Goal: Task Accomplishment & Management: Complete application form

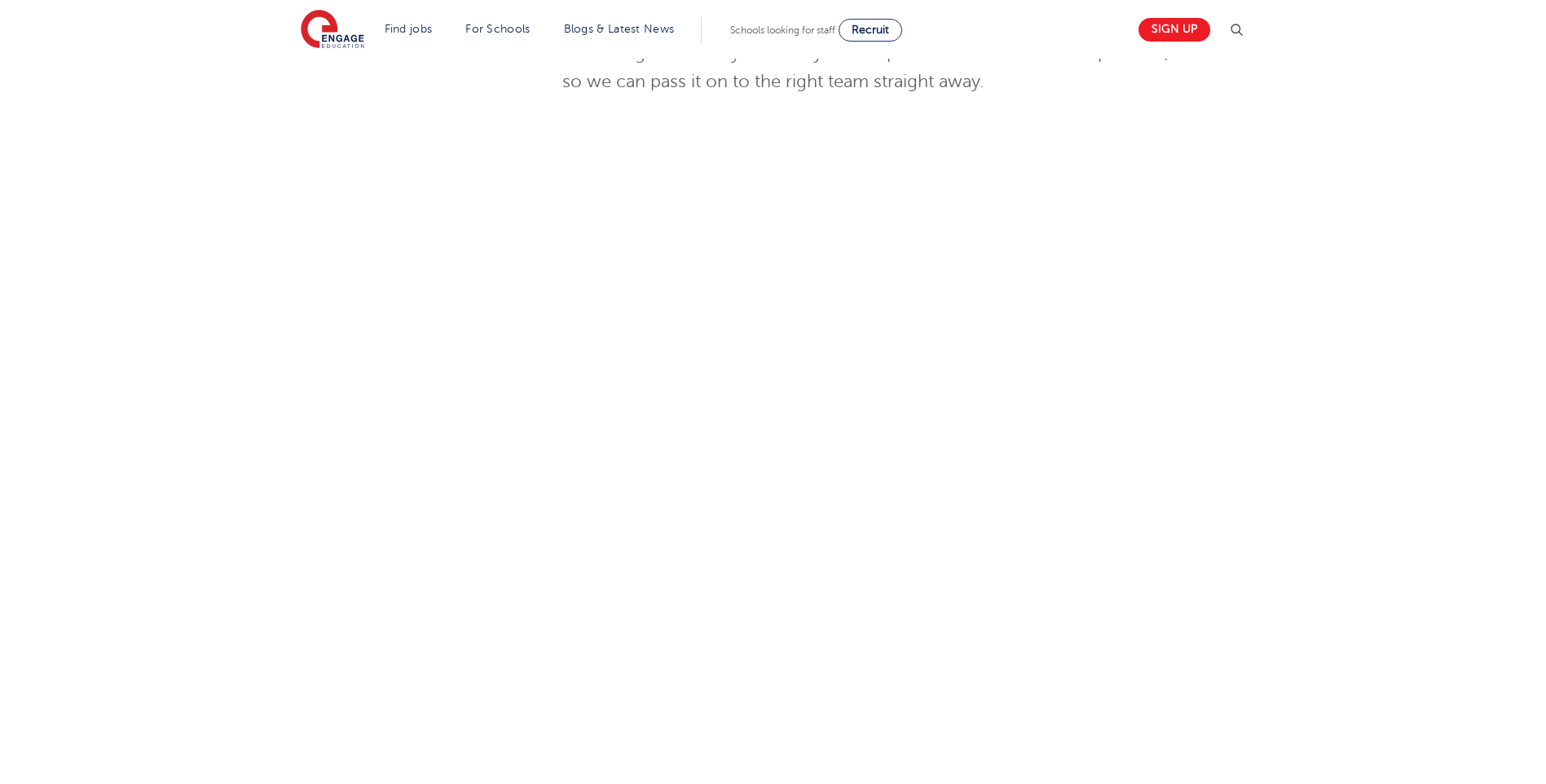
scroll to position [651, 0]
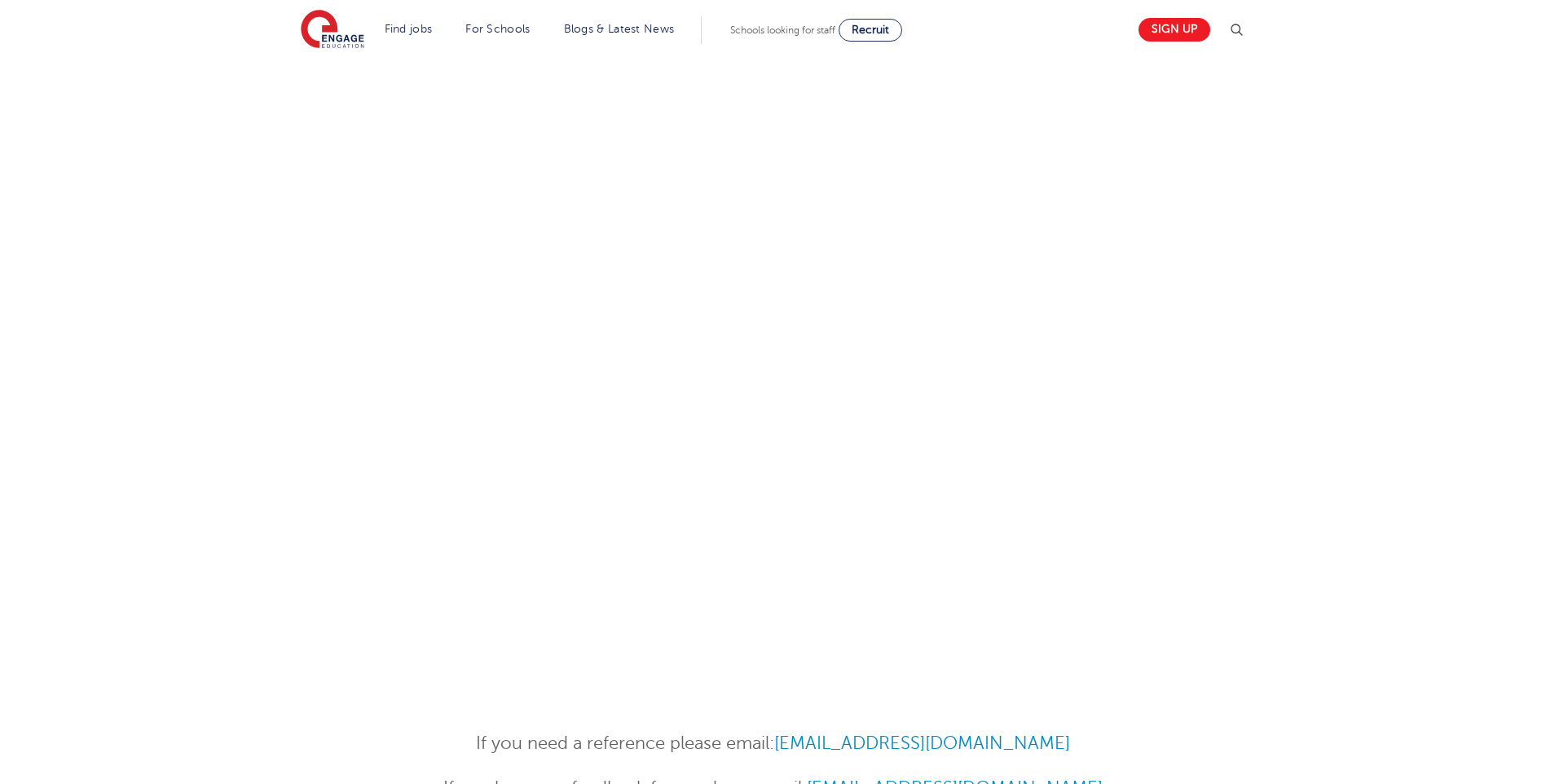
click at [1268, 441] on div at bounding box center [773, 322] width 1546 height 747
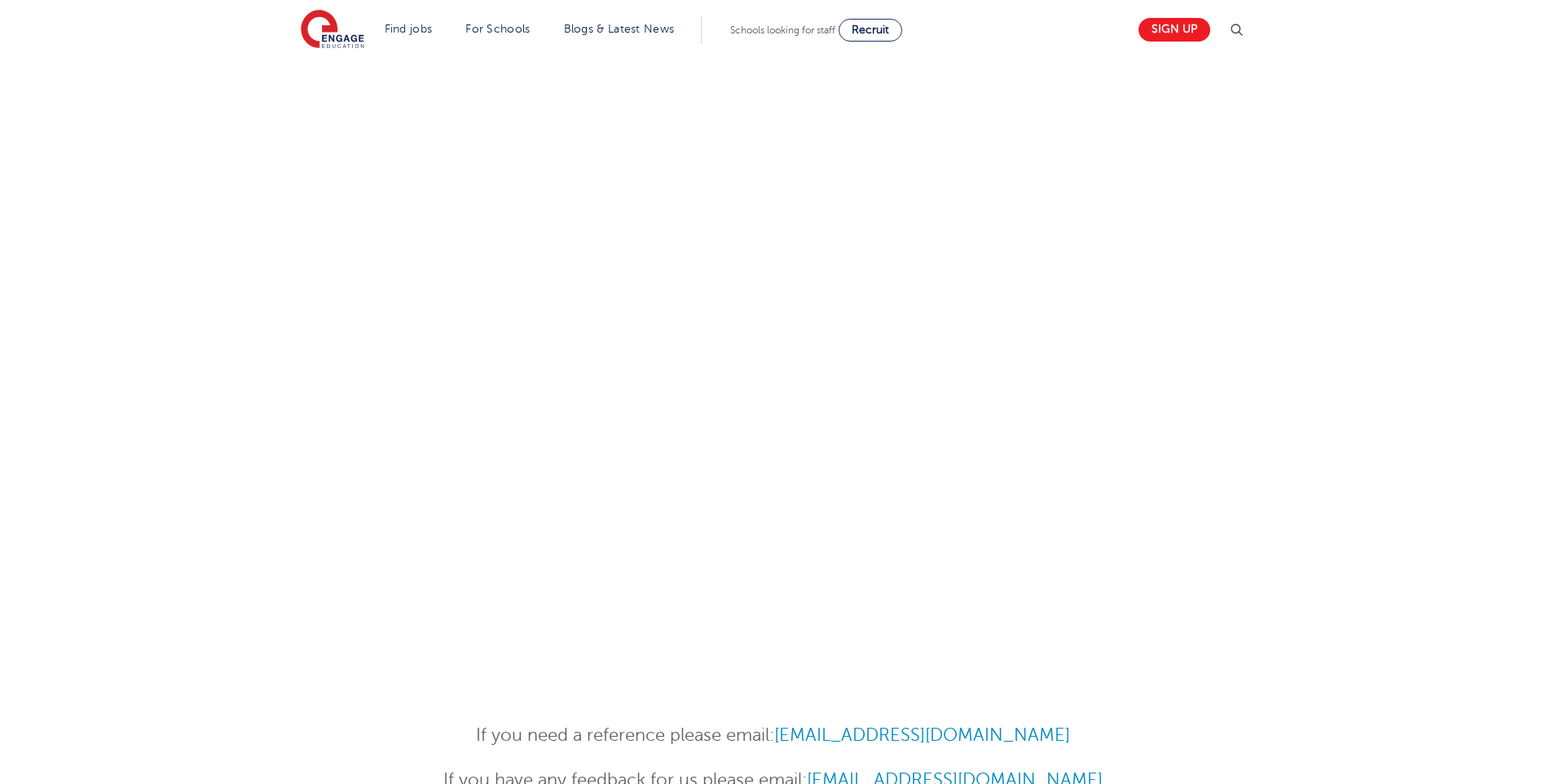
click at [1293, 424] on div at bounding box center [773, 320] width 1546 height 738
click at [1338, 488] on div at bounding box center [773, 320] width 1546 height 738
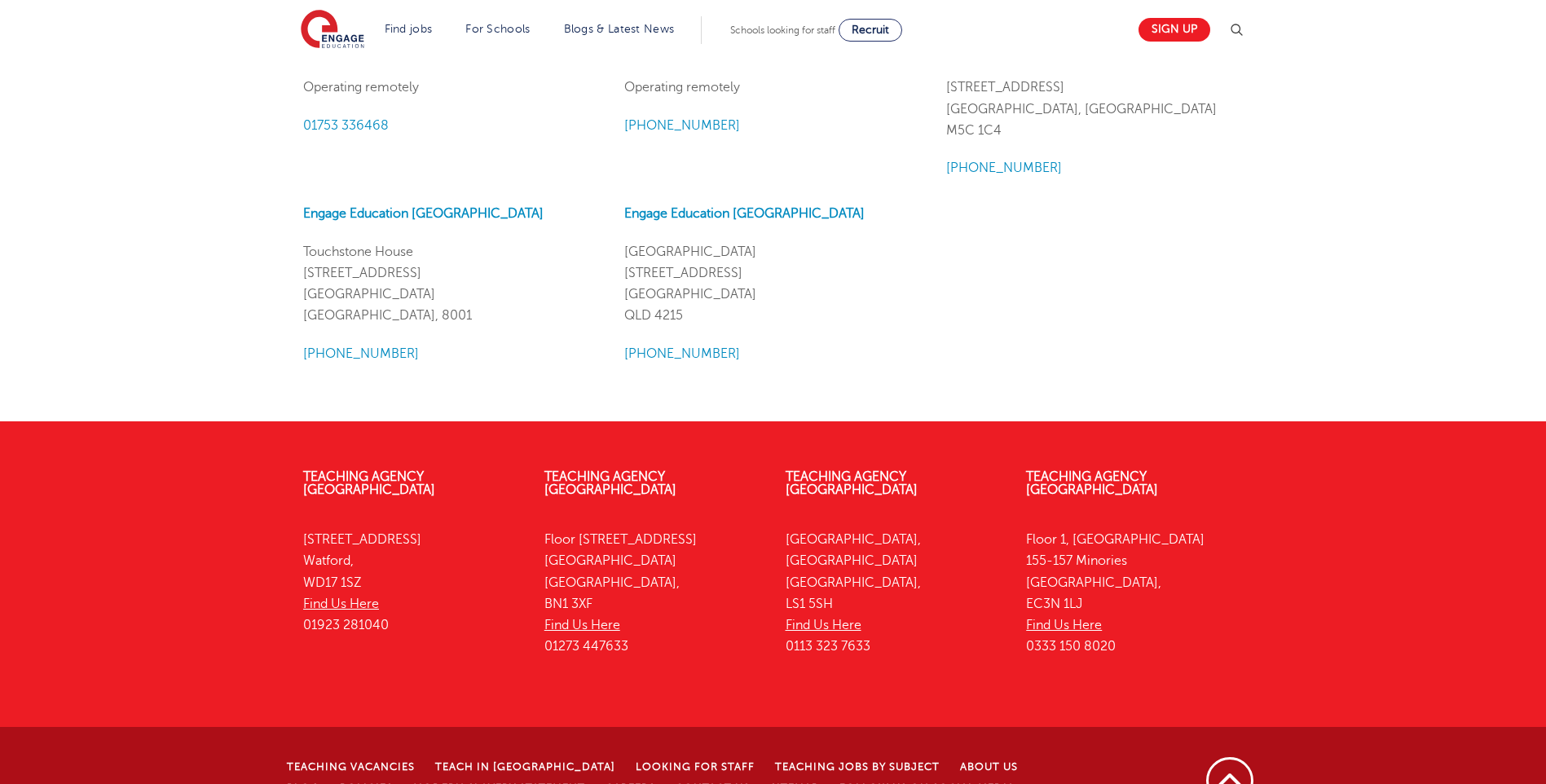
scroll to position [1587, 0]
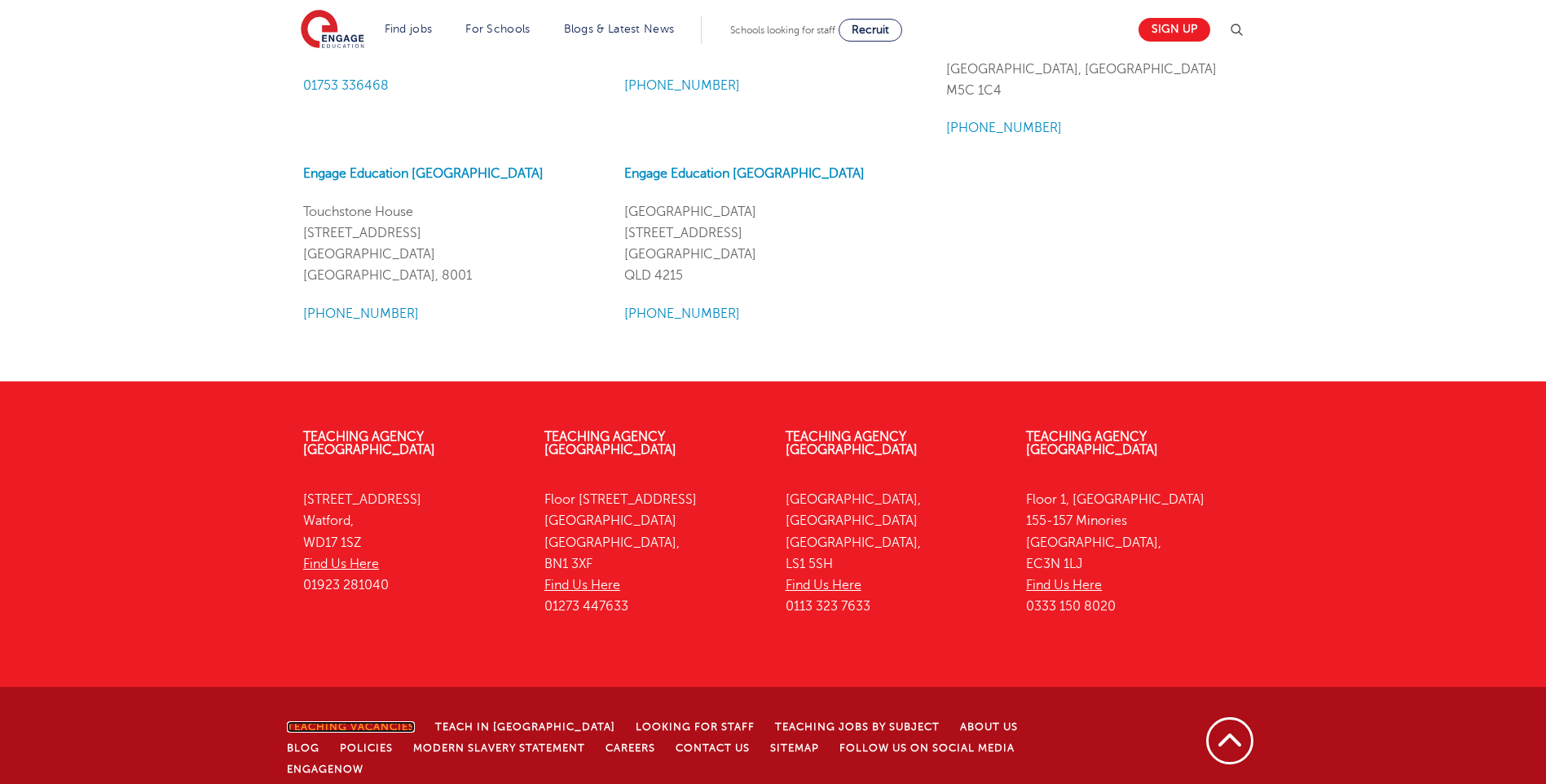
click at [384, 721] on link "Teaching Vacancies" at bounding box center [350, 727] width 128 height 11
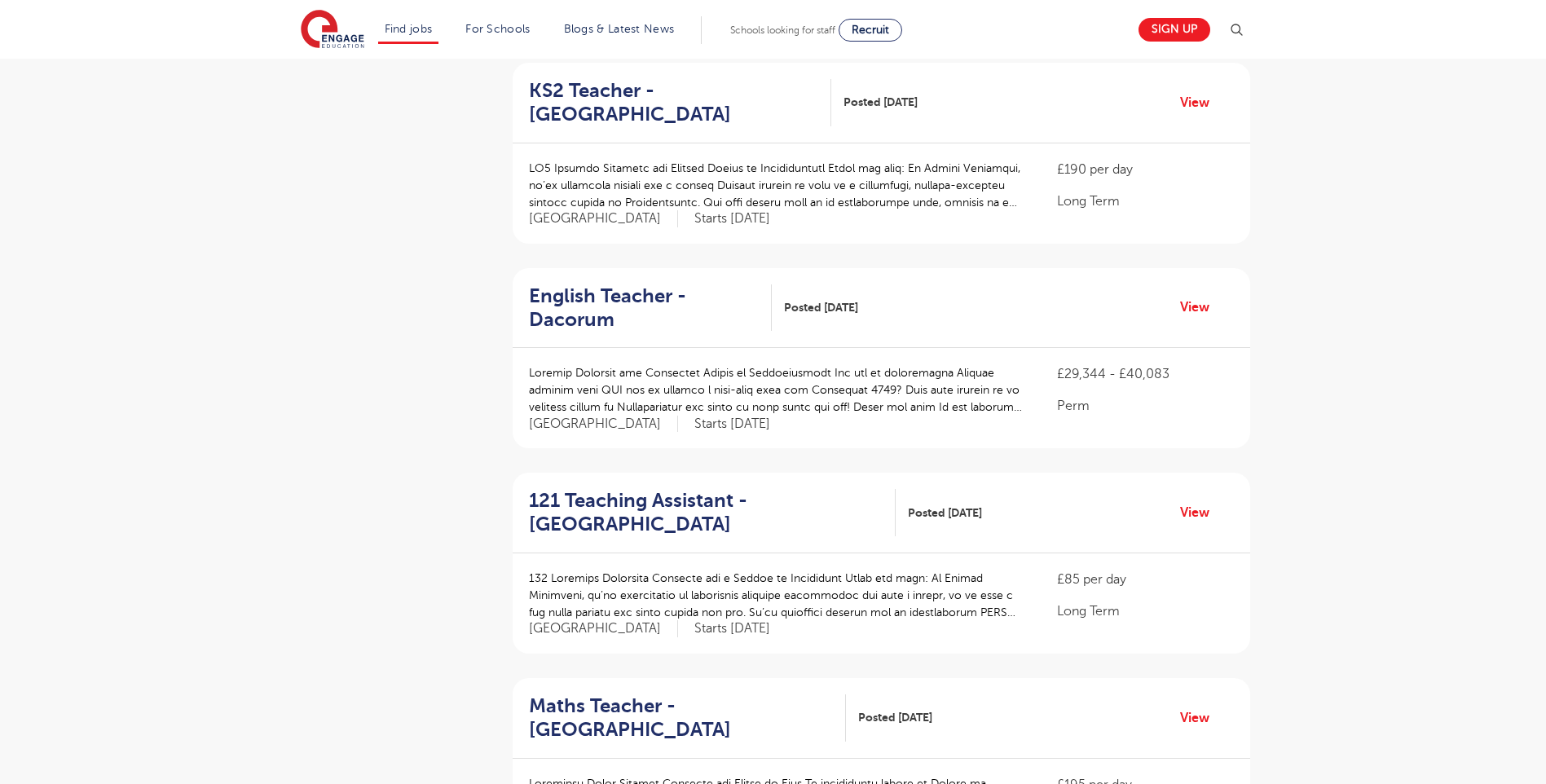
scroll to position [651, 0]
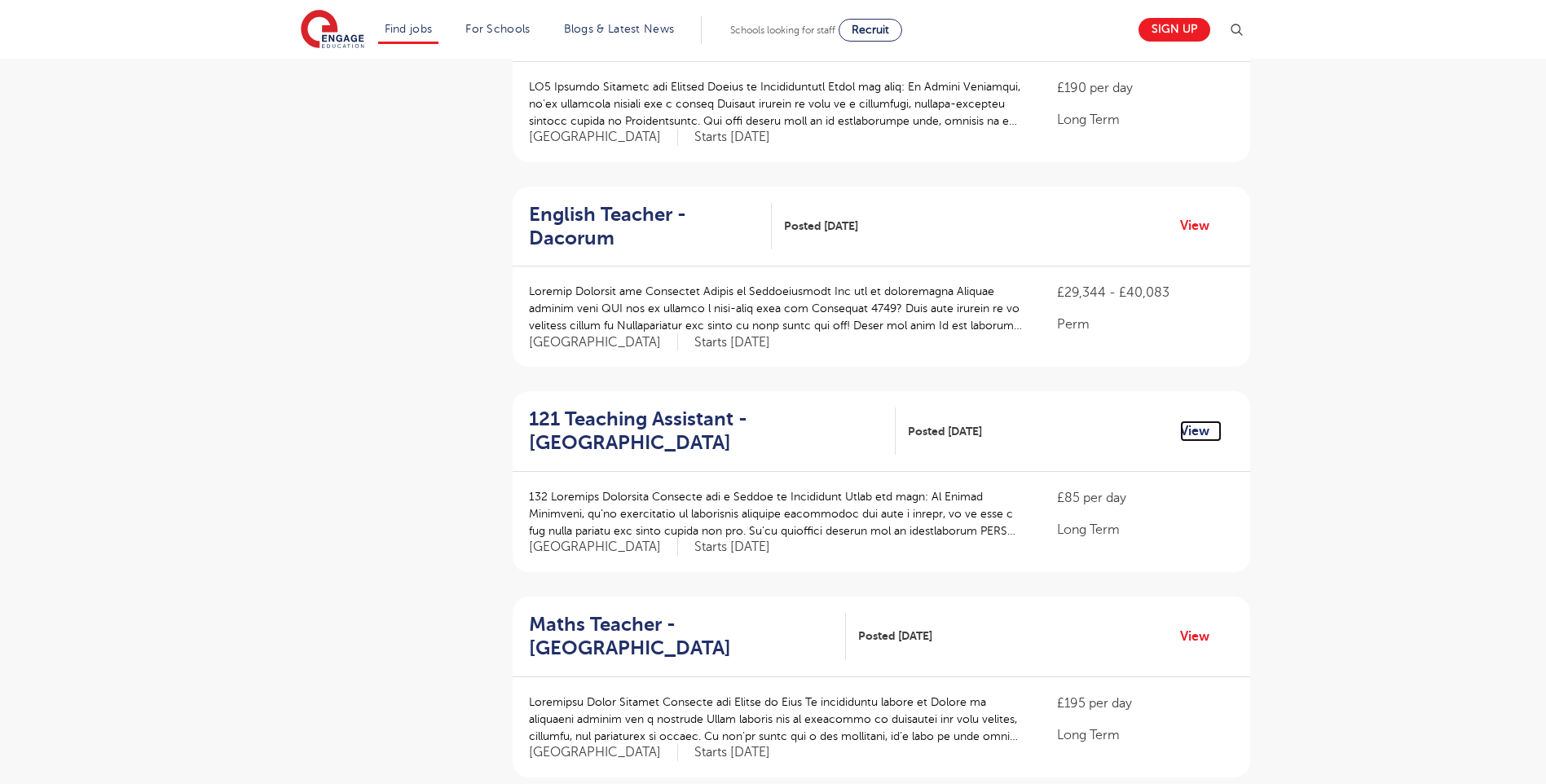
click at [1193, 421] on link "View" at bounding box center [1200, 431] width 42 height 21
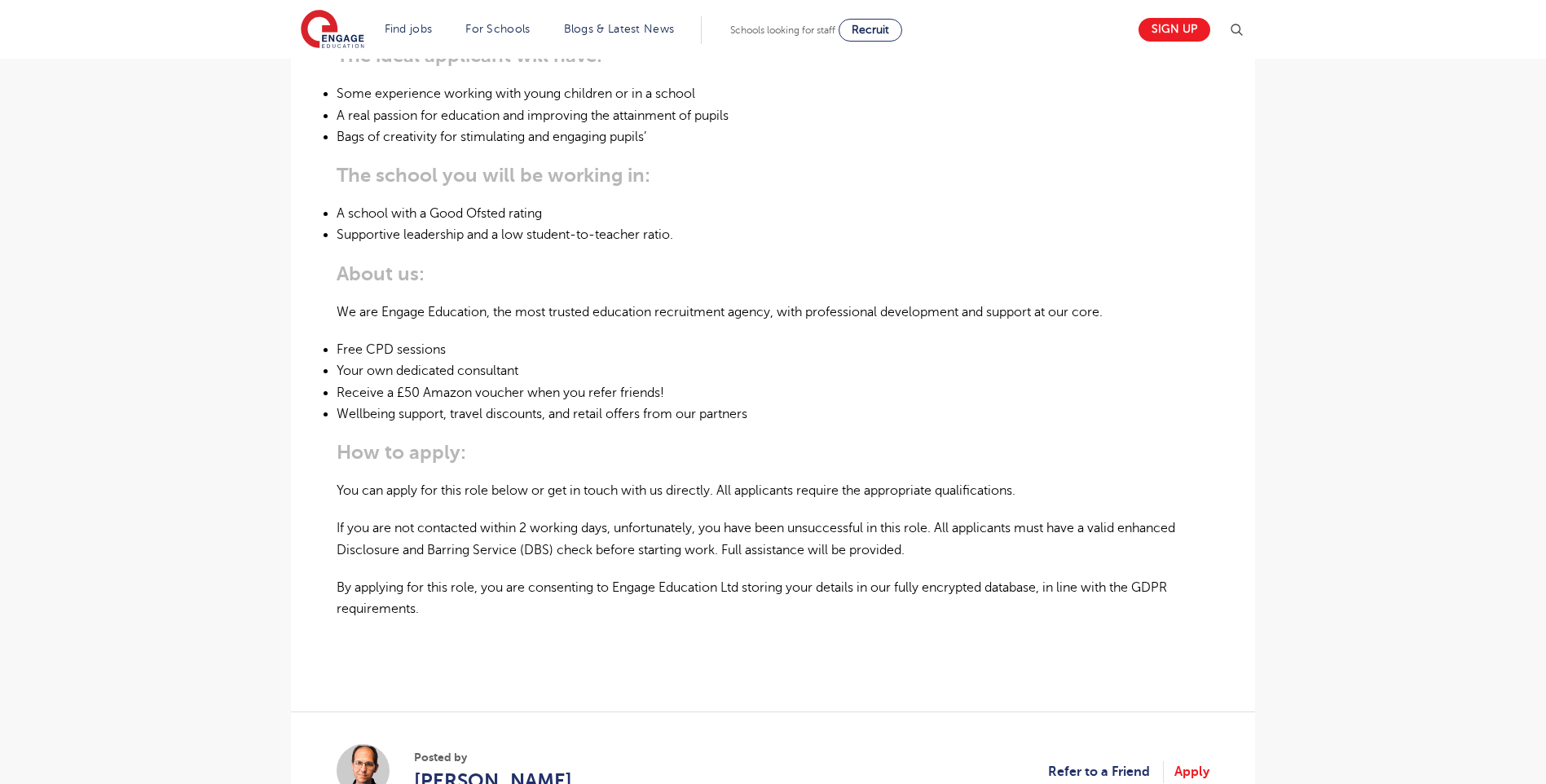
scroll to position [1222, 0]
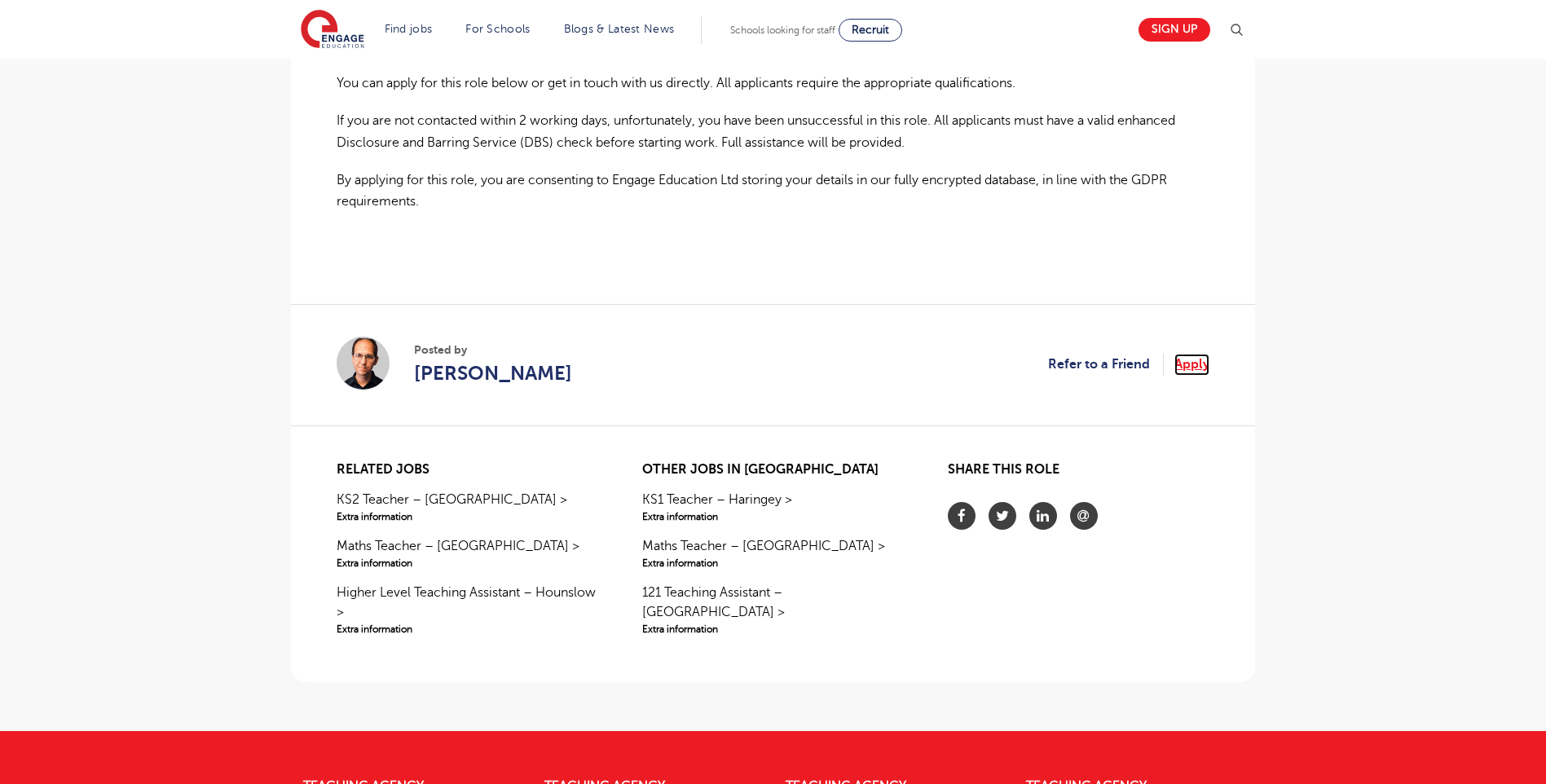
click at [1200, 354] on link "Apply" at bounding box center [1192, 364] width 35 height 21
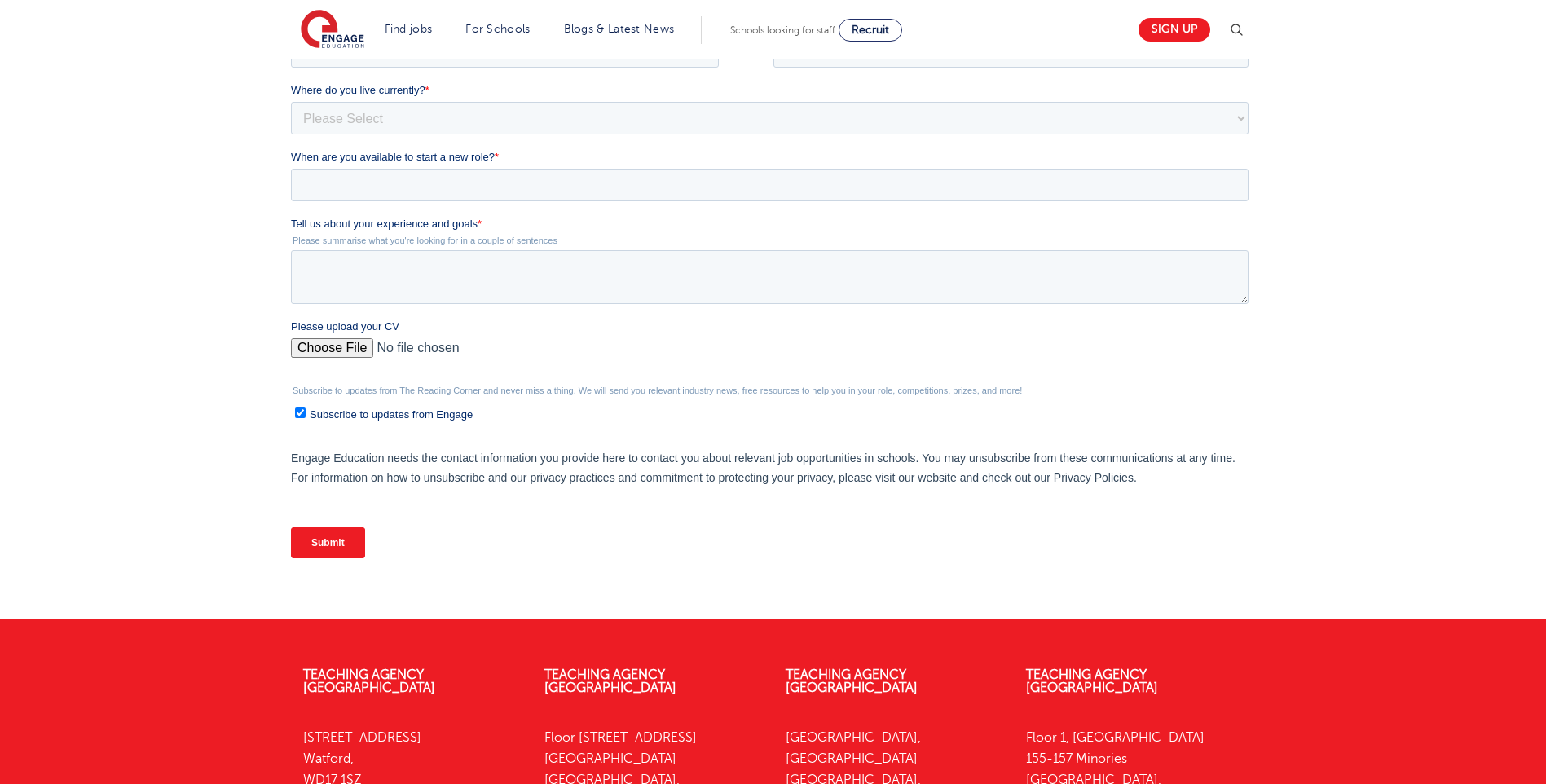
scroll to position [82, 0]
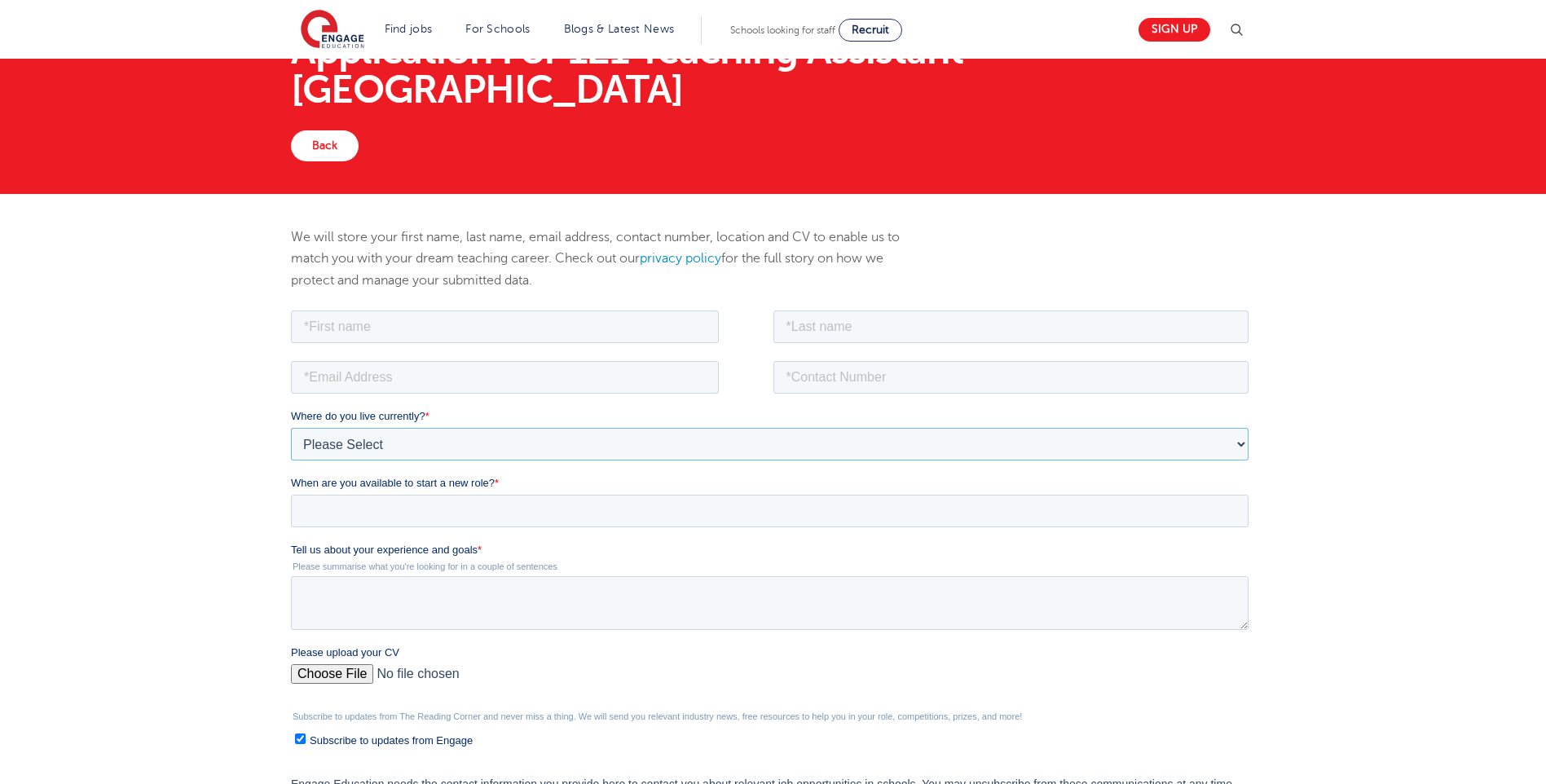
click at [574, 436] on select "Please Select UK Canada Ireland Australia New Zealand Europe USA South Africa J…" at bounding box center [769, 443] width 957 height 32
select select "UK"
click at [291, 427] on select "Please Select UK Canada Ireland Australia New Zealand Europe USA South Africa J…" at bounding box center [769, 443] width 957 height 32
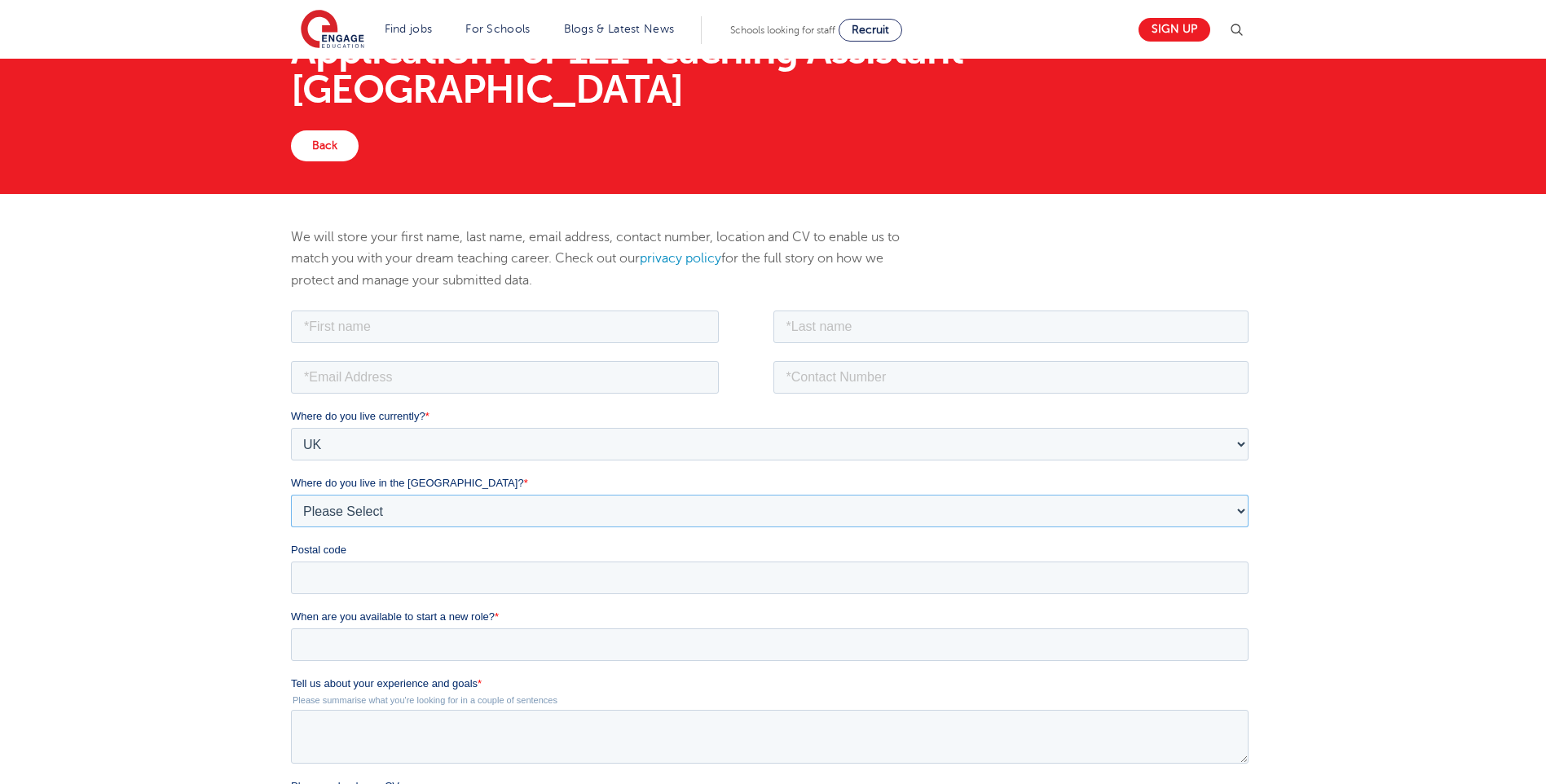
click at [515, 504] on select "Please Select Overseas Barnsley Bedfordshire Berkshire Bournemouth Bracknell Fo…" at bounding box center [769, 510] width 957 height 32
select select "City of London"
click at [291, 494] on select "Please Select Overseas Barnsley Bedfordshire Berkshire Bournemouth Bracknell Fo…" at bounding box center [769, 510] width 957 height 32
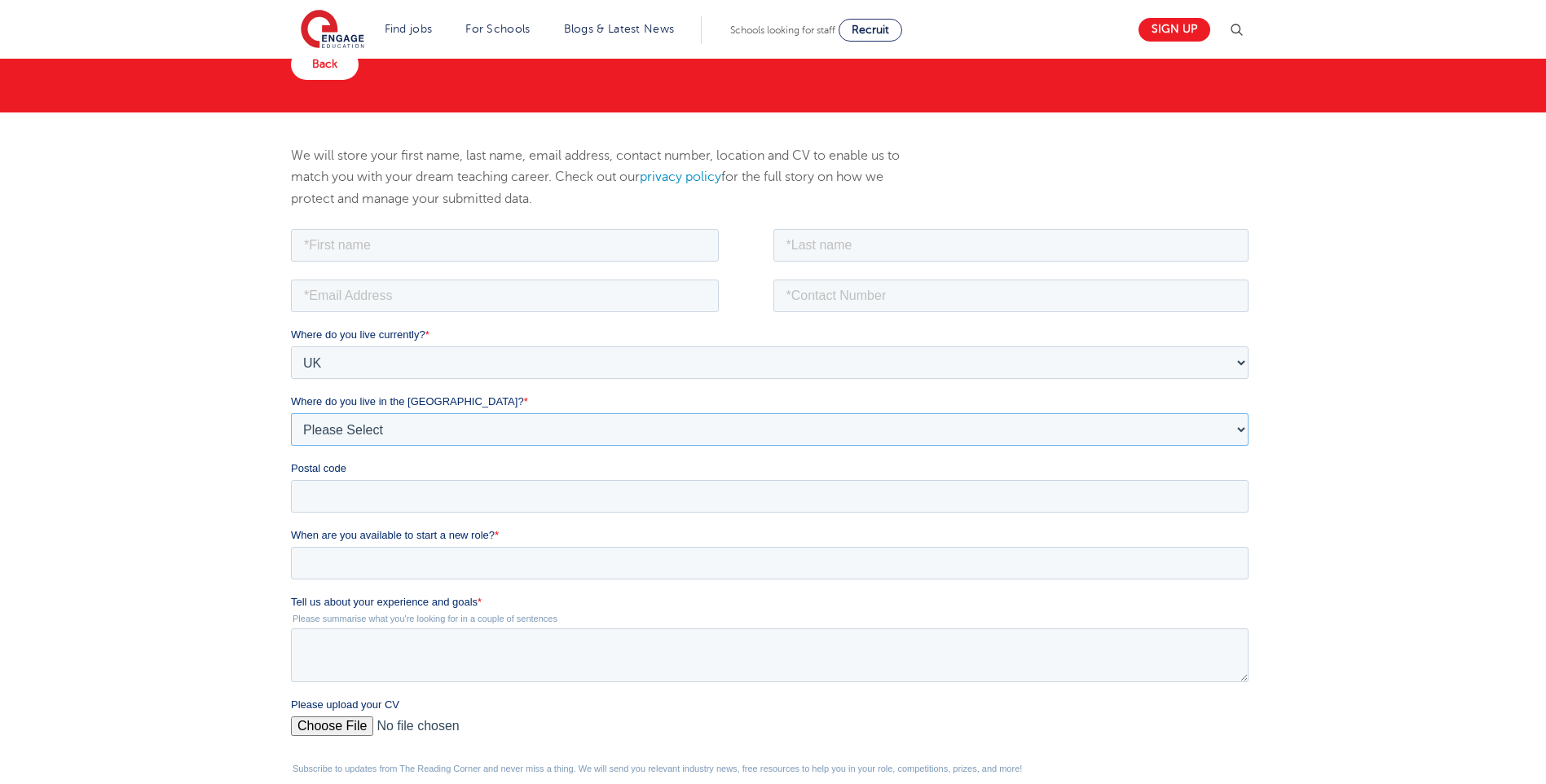
scroll to position [0, 0]
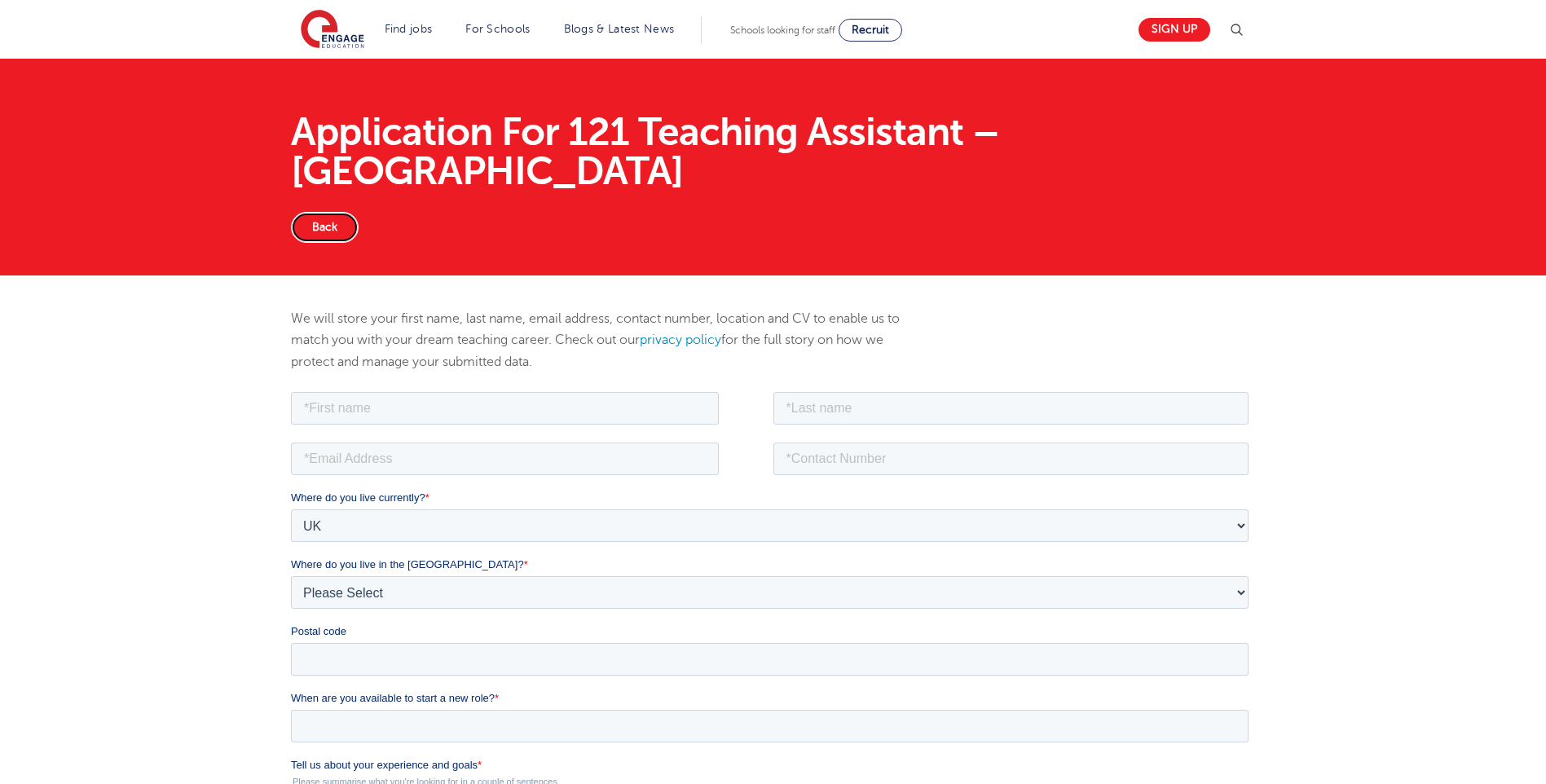
click at [319, 212] on link "Back" at bounding box center [324, 227] width 68 height 31
